Goal: Go to known website: Go to known website

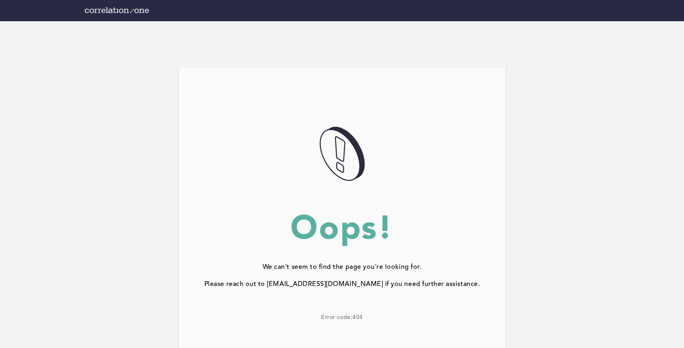
click at [99, 10] on img at bounding box center [117, 10] width 64 height 6
